Goal: Find specific page/section: Find specific page/section

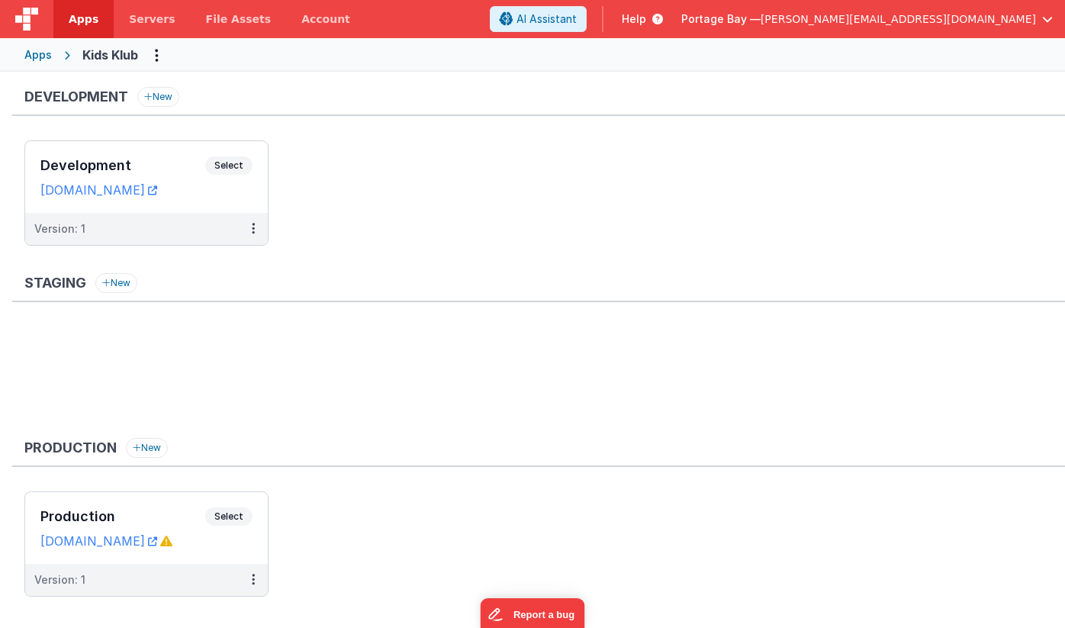
click at [82, 15] on span "Apps" at bounding box center [84, 18] width 30 height 15
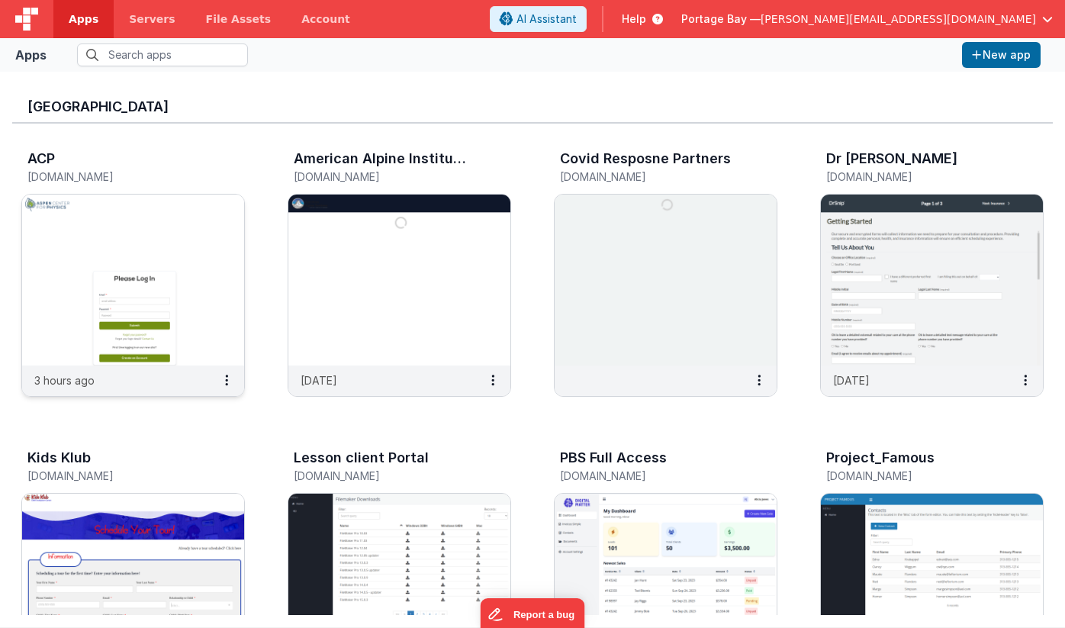
click at [135, 244] on img at bounding box center [133, 280] width 222 height 171
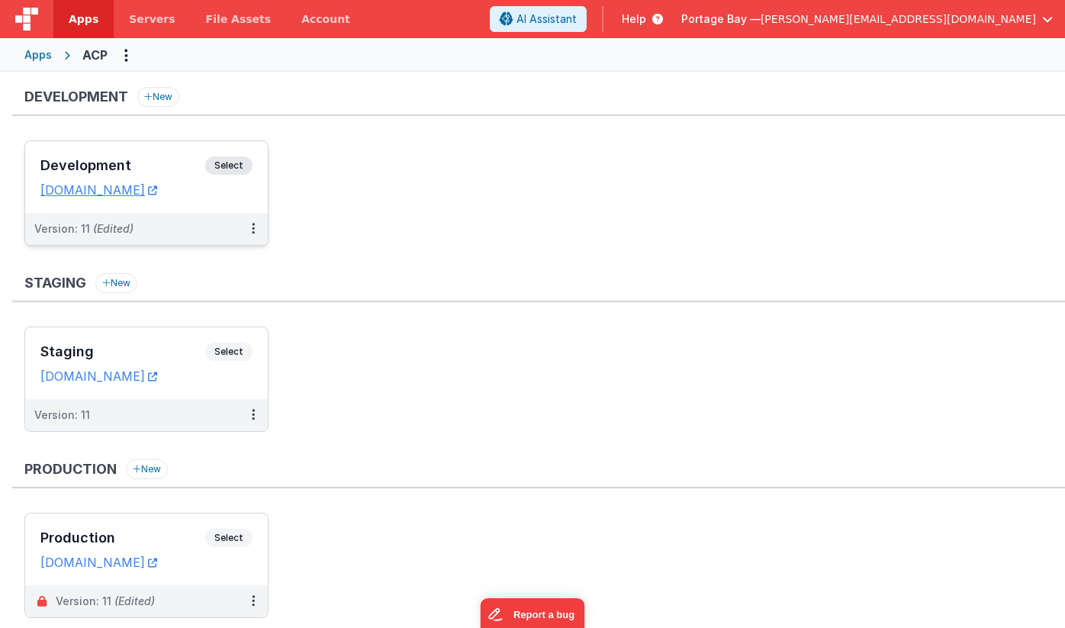
click at [234, 160] on span "Select" at bounding box center [228, 165] width 47 height 18
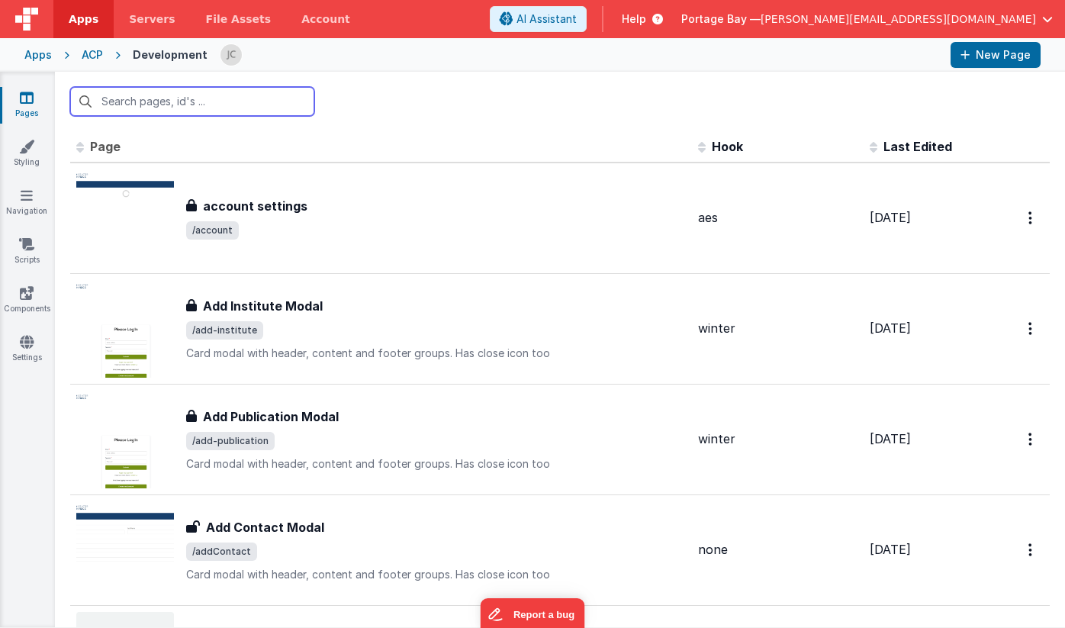
click at [206, 105] on input "text" at bounding box center [192, 101] width 244 height 29
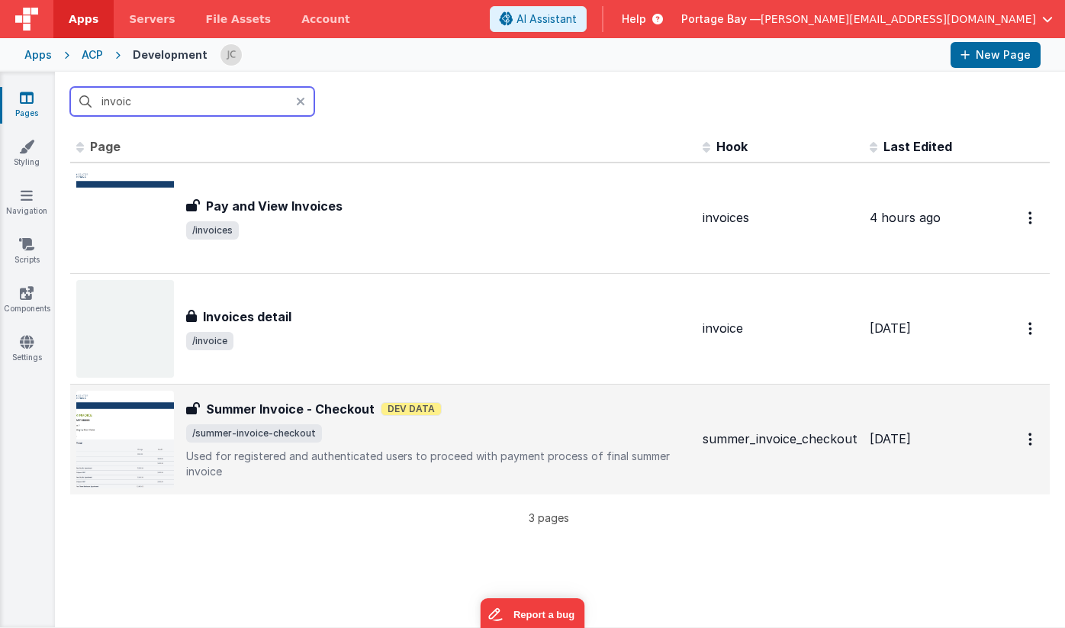
type input "invoic"
click at [492, 420] on div "Summer Invoice - Checkout Summer Invoice - Checkout Dev Data /summer-invoice-ch…" at bounding box center [438, 439] width 504 height 79
